Goal: Task Accomplishment & Management: Manage account settings

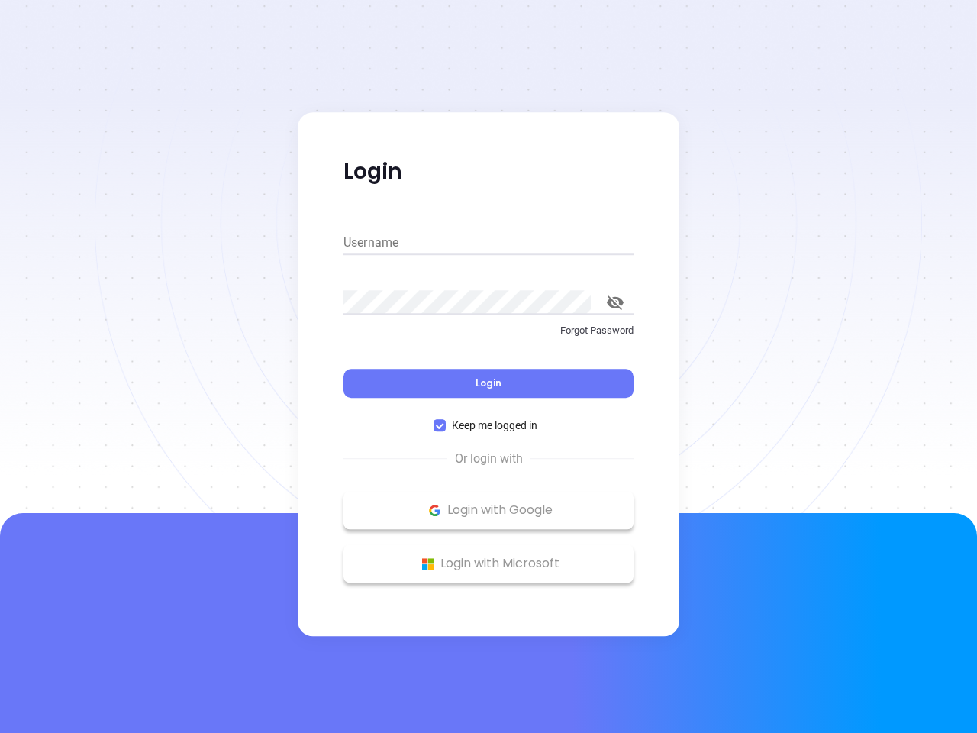
click at [488, 366] on div "Login" at bounding box center [488, 373] width 290 height 47
click at [488, 243] on input "Username" at bounding box center [488, 242] width 290 height 24
click at [615, 302] on icon "toggle password visibility" at bounding box center [615, 302] width 17 height 15
click at [488, 383] on span "Login" at bounding box center [489, 382] width 26 height 13
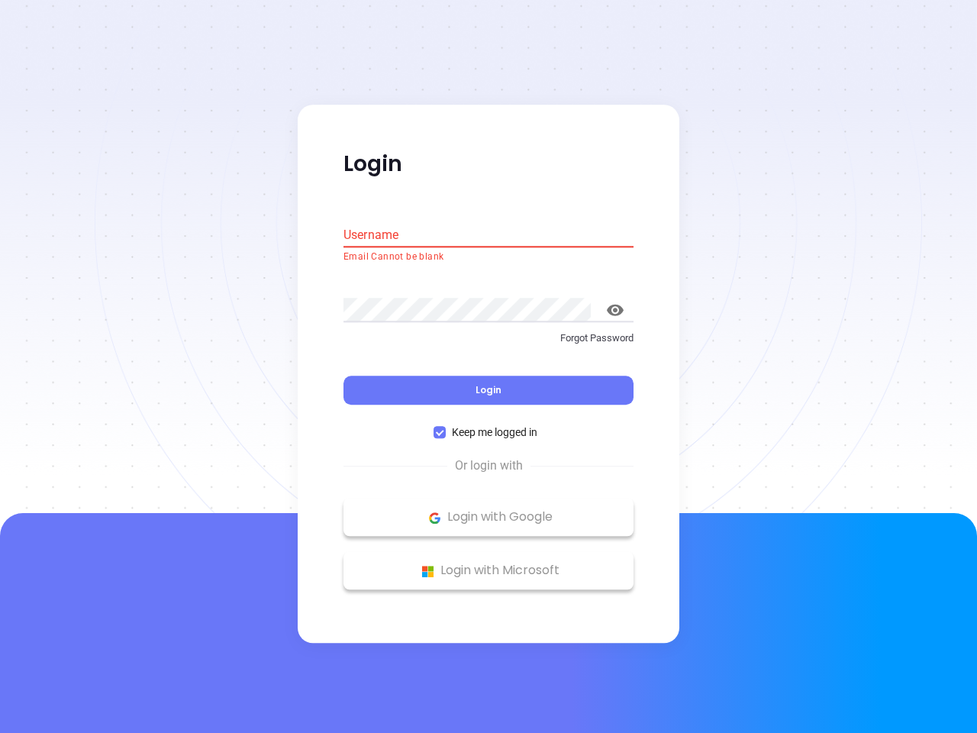
click at [488, 425] on span "Keep me logged in" at bounding box center [495, 432] width 98 height 17
click at [446, 427] on input "Keep me logged in" at bounding box center [440, 433] width 12 height 12
checkbox input "false"
click at [488, 510] on p "Login with Google" at bounding box center [488, 517] width 275 height 23
click at [488, 563] on p "Login with Microsoft" at bounding box center [488, 570] width 275 height 23
